Goal: Task Accomplishment & Management: Use online tool/utility

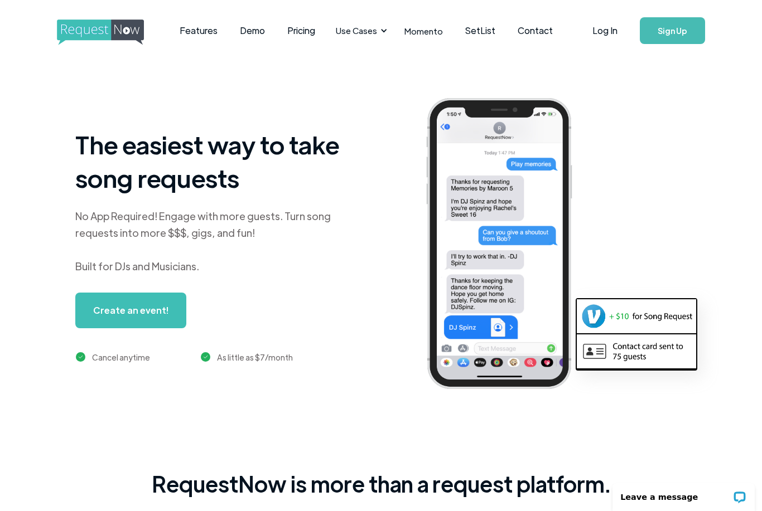
click at [363, 209] on div "The easiest way to take song requests No App Required! Engage with more guests.…" at bounding box center [380, 245] width 611 height 311
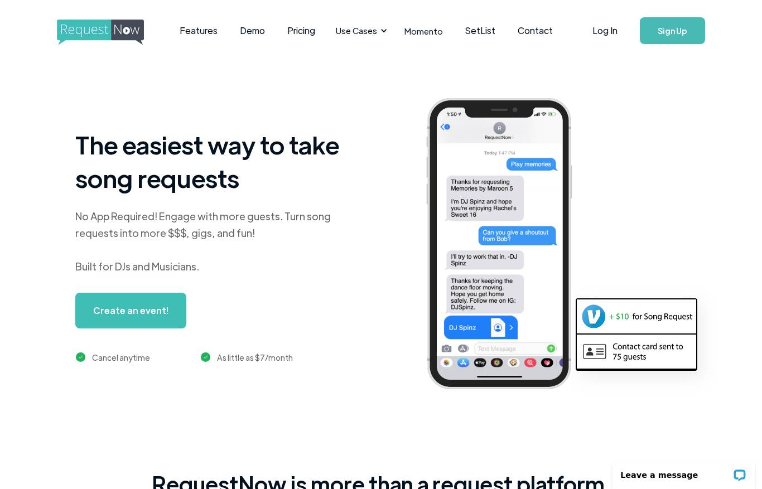
click at [603, 41] on link "Log In" at bounding box center [604, 30] width 47 height 39
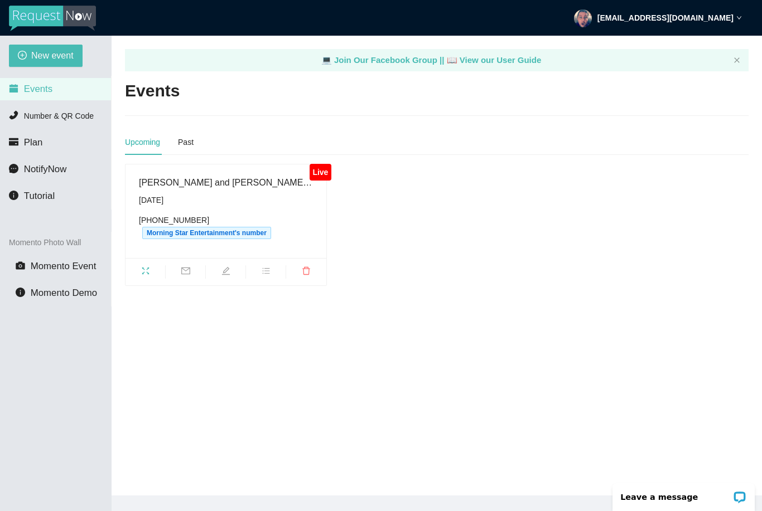
click at [221, 194] on div "[DATE]" at bounding box center [226, 200] width 174 height 12
click at [153, 275] on span "fullscreen" at bounding box center [145, 273] width 40 height 12
